Goal: Check status: Check status

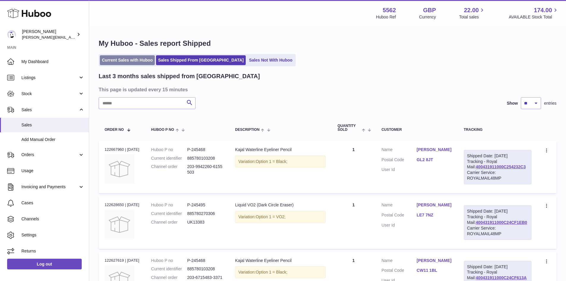
click at [118, 57] on link "Current Sales with Huboo" at bounding box center [127, 60] width 55 height 10
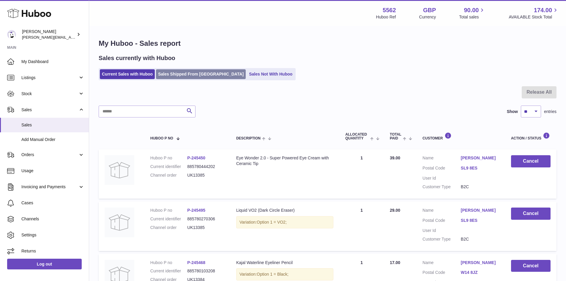
click at [187, 76] on link "Sales Shipped From [GEOGRAPHIC_DATA]" at bounding box center [201, 74] width 90 height 10
